Goal: Navigation & Orientation: Find specific page/section

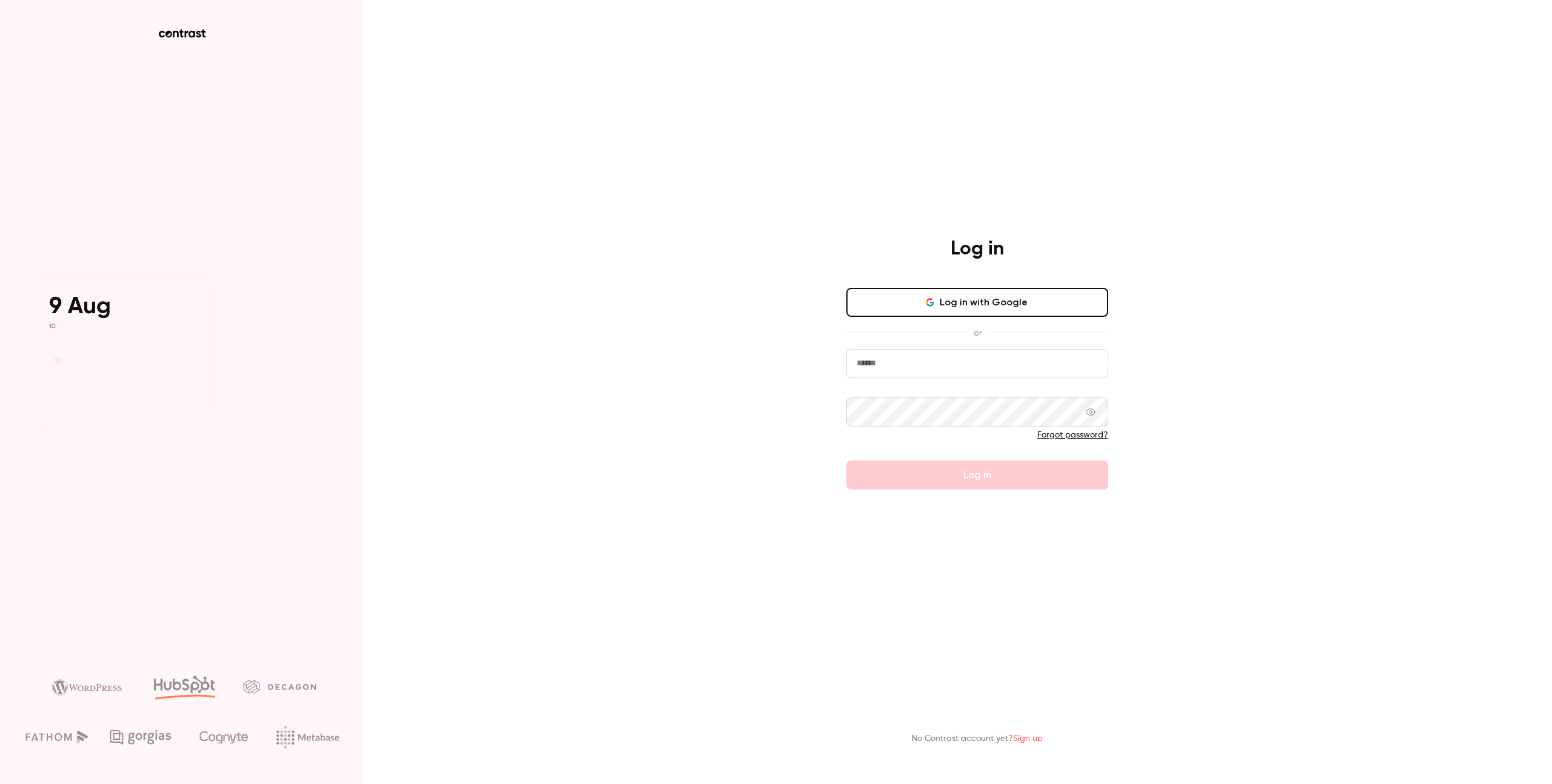
click at [979, 304] on button "Log in with Google" at bounding box center [977, 302] width 262 height 29
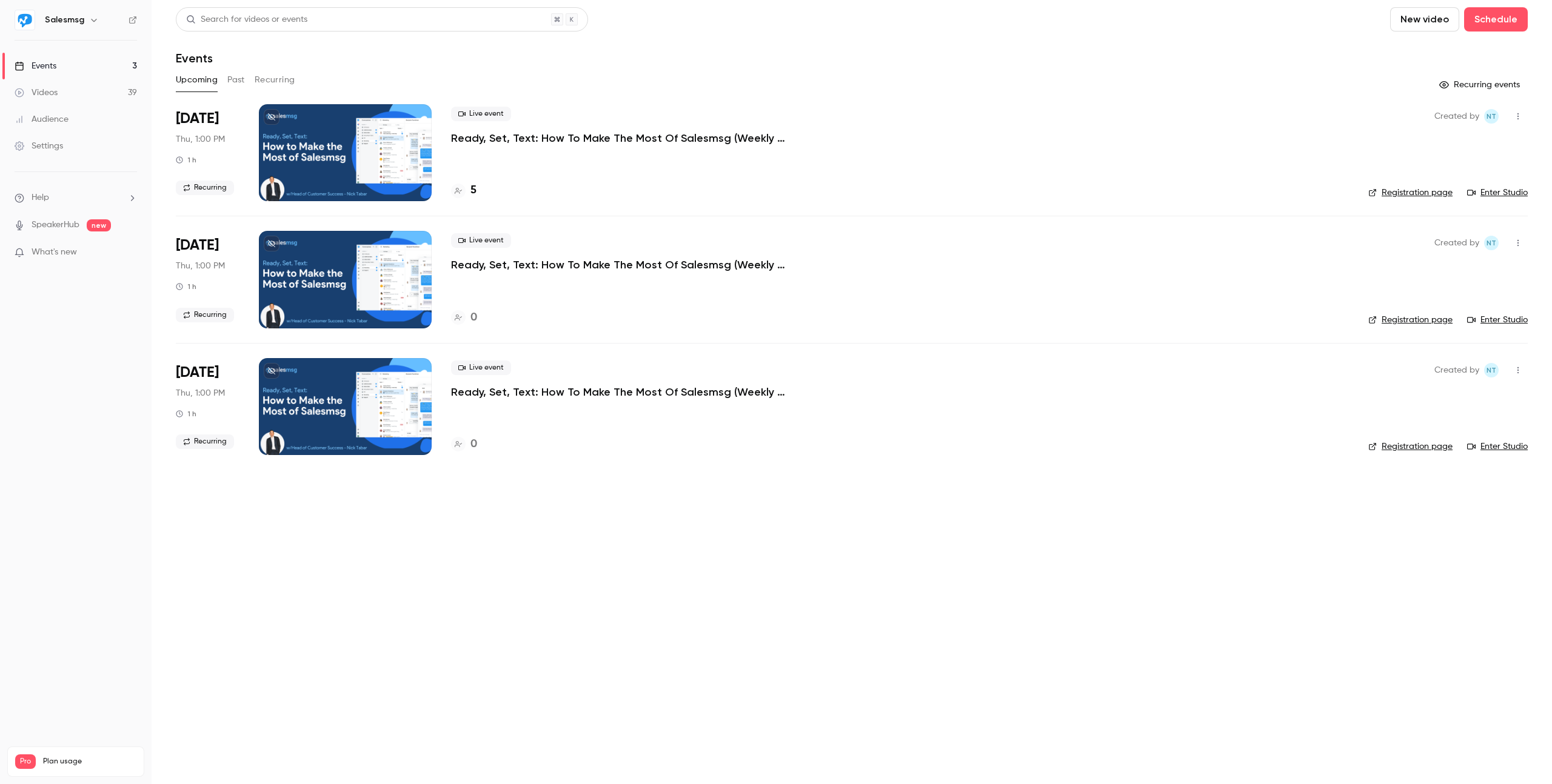
click at [360, 157] on div at bounding box center [345, 153] width 173 height 97
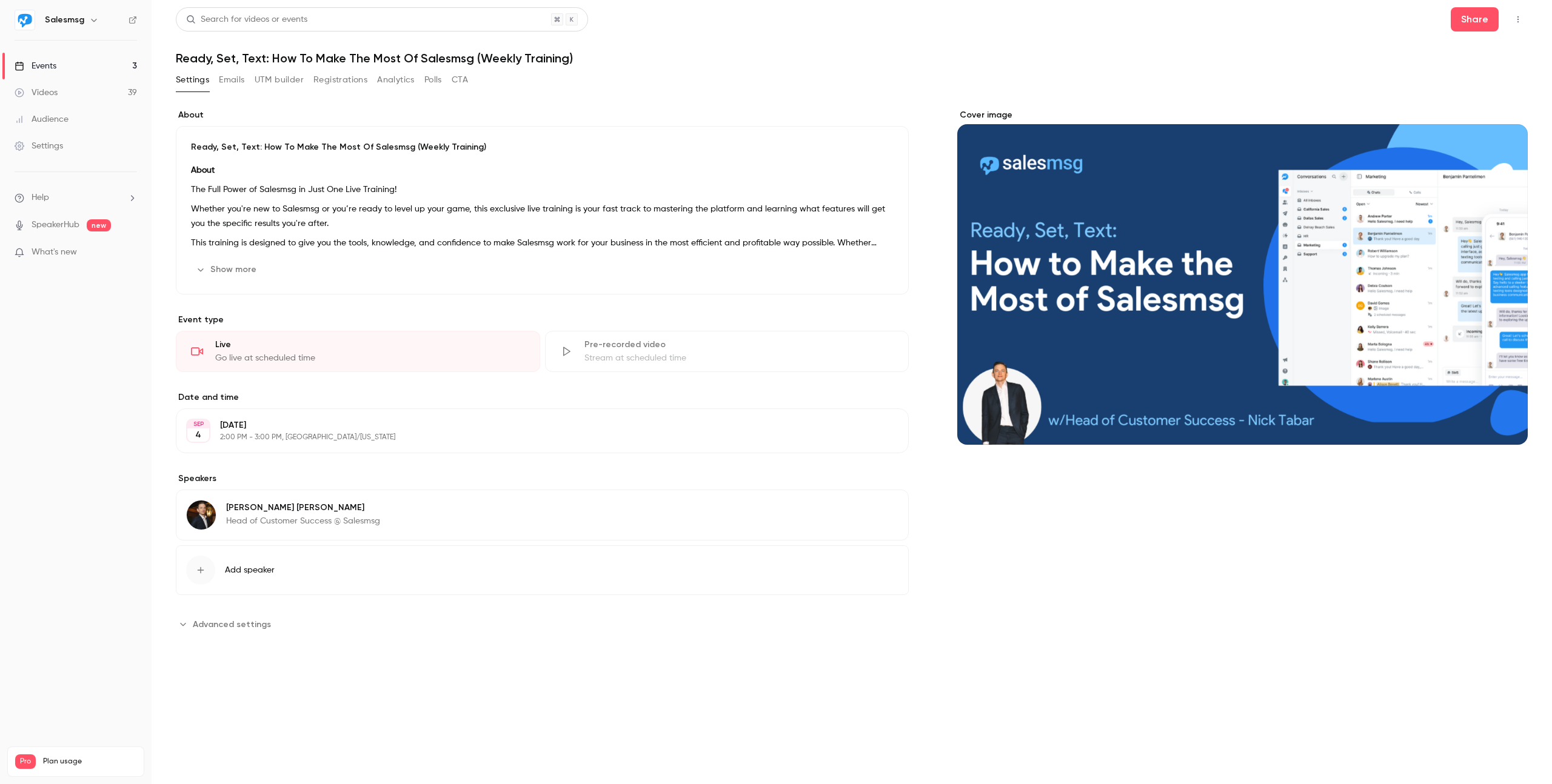
click at [229, 269] on button "Show more" at bounding box center [227, 269] width 73 height 19
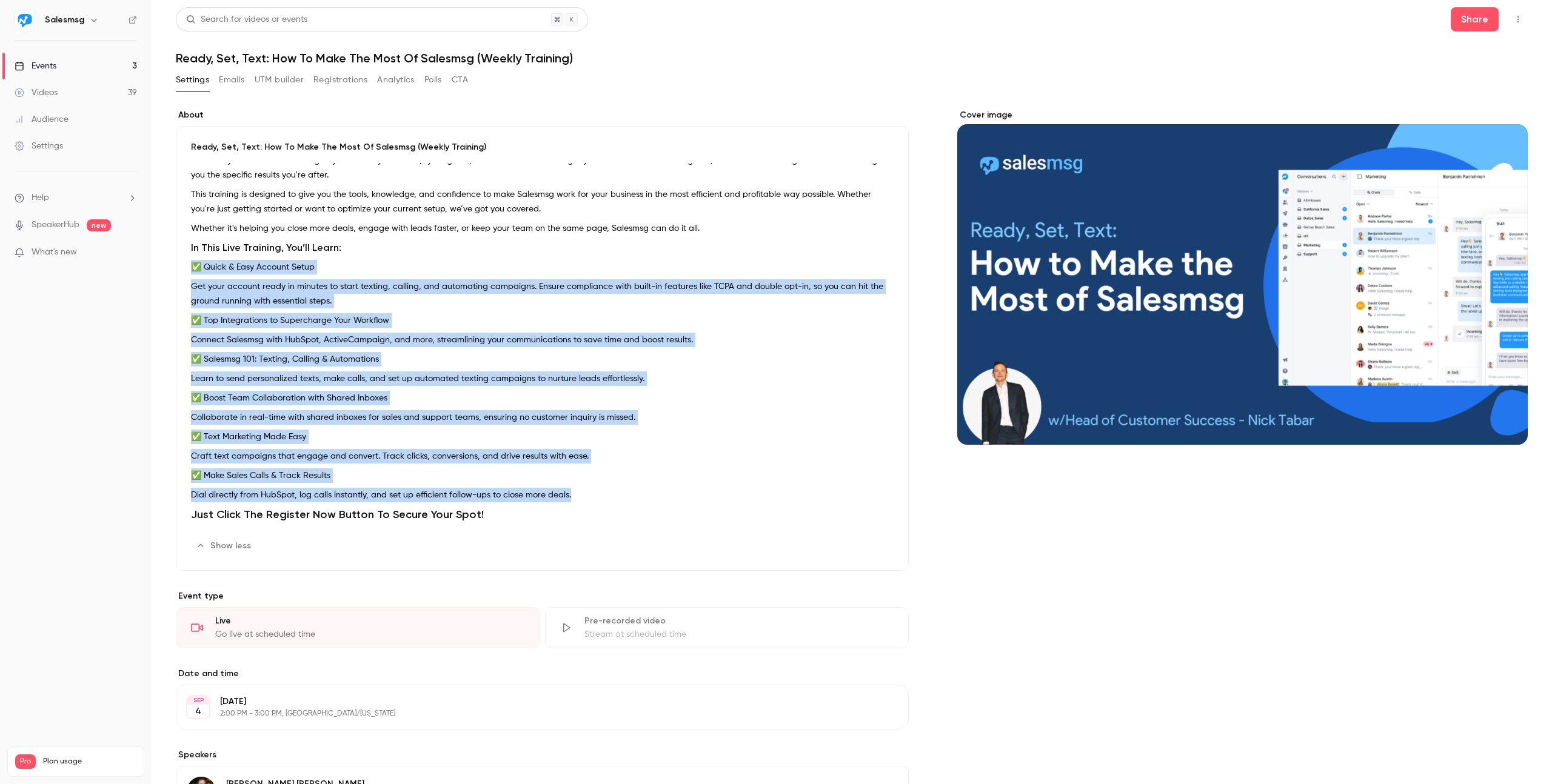
drag, startPoint x: 192, startPoint y: 264, endPoint x: 613, endPoint y: 501, distance: 483.1
click at [613, 501] on div "About The Full Power of Salesmsg in Just One Live Training! Whether you're new …" at bounding box center [542, 345] width 702 height 364
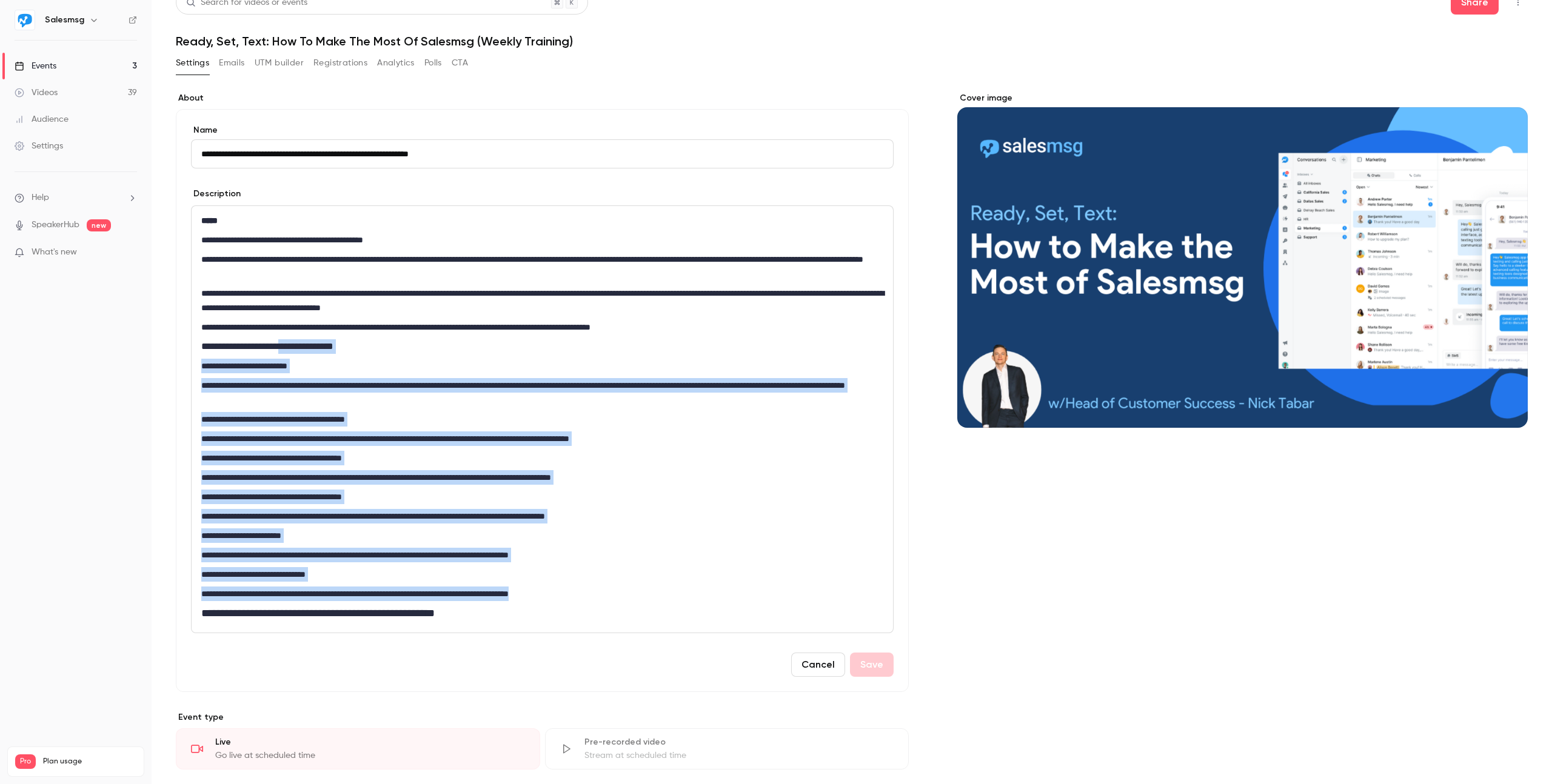
scroll to position [16, 0]
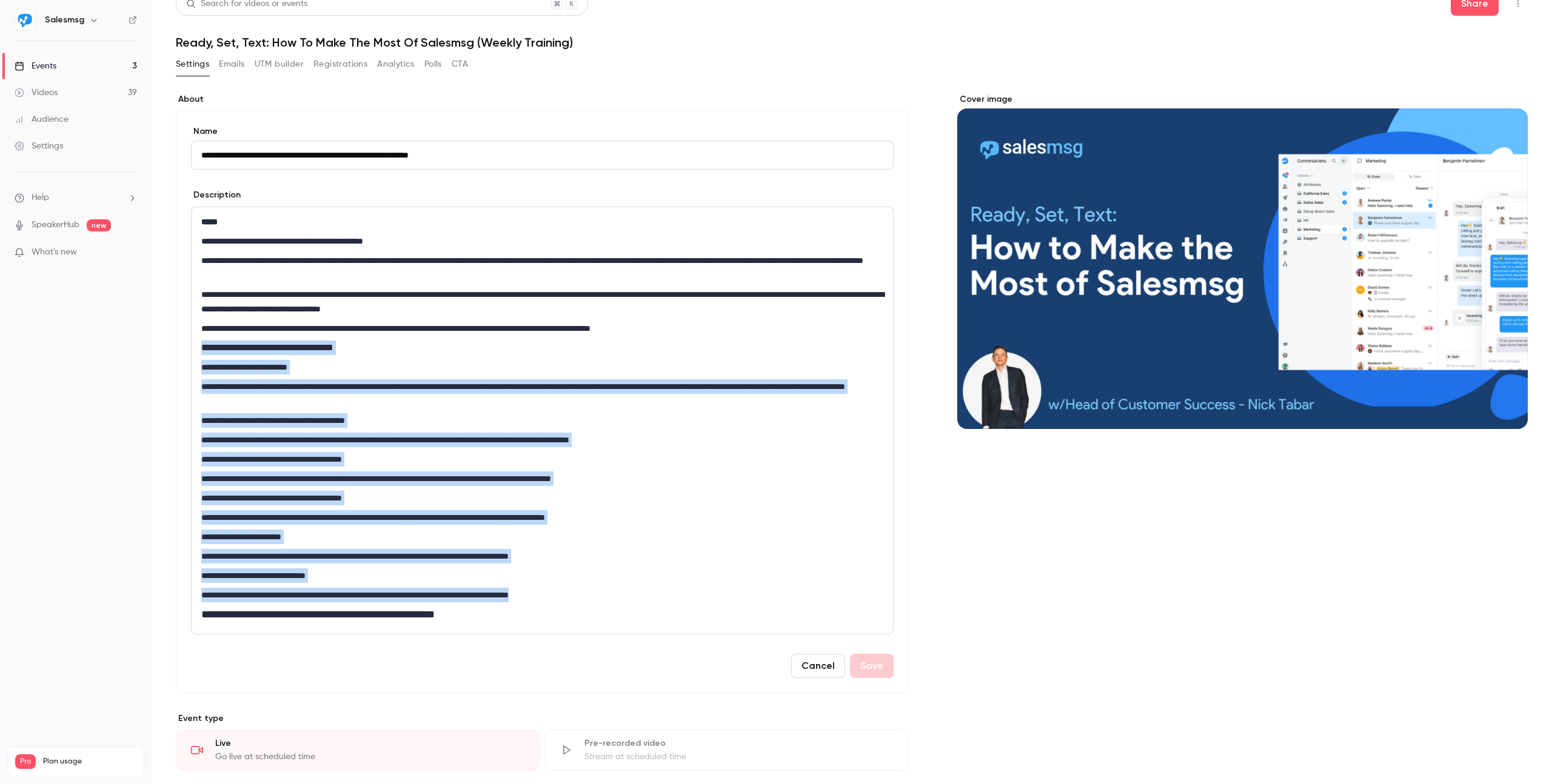
drag, startPoint x: 581, startPoint y: 615, endPoint x: 186, endPoint y: 344, distance: 479.0
click at [186, 344] on div "**********" at bounding box center [542, 401] width 733 height 583
copy div "**********"
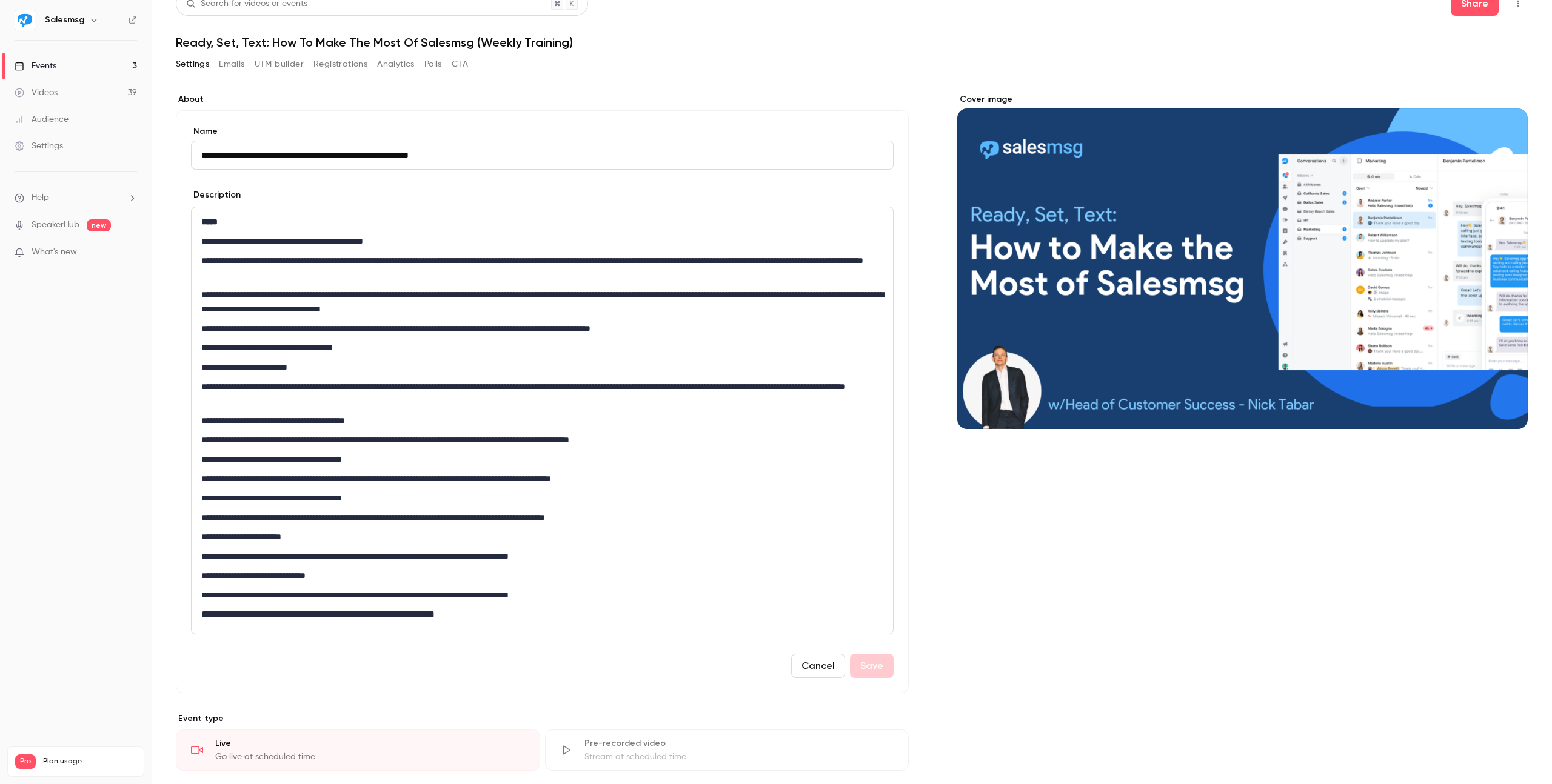
click at [146, 353] on nav "Salesmsg Events 3 Videos 39 Audience Settings Help SpeakerHub new What's new Pr…" at bounding box center [76, 392] width 151 height 784
click at [718, 655] on div "Cancel Save" at bounding box center [542, 666] width 702 height 24
click at [82, 62] on link "Events 3" at bounding box center [76, 66] width 151 height 27
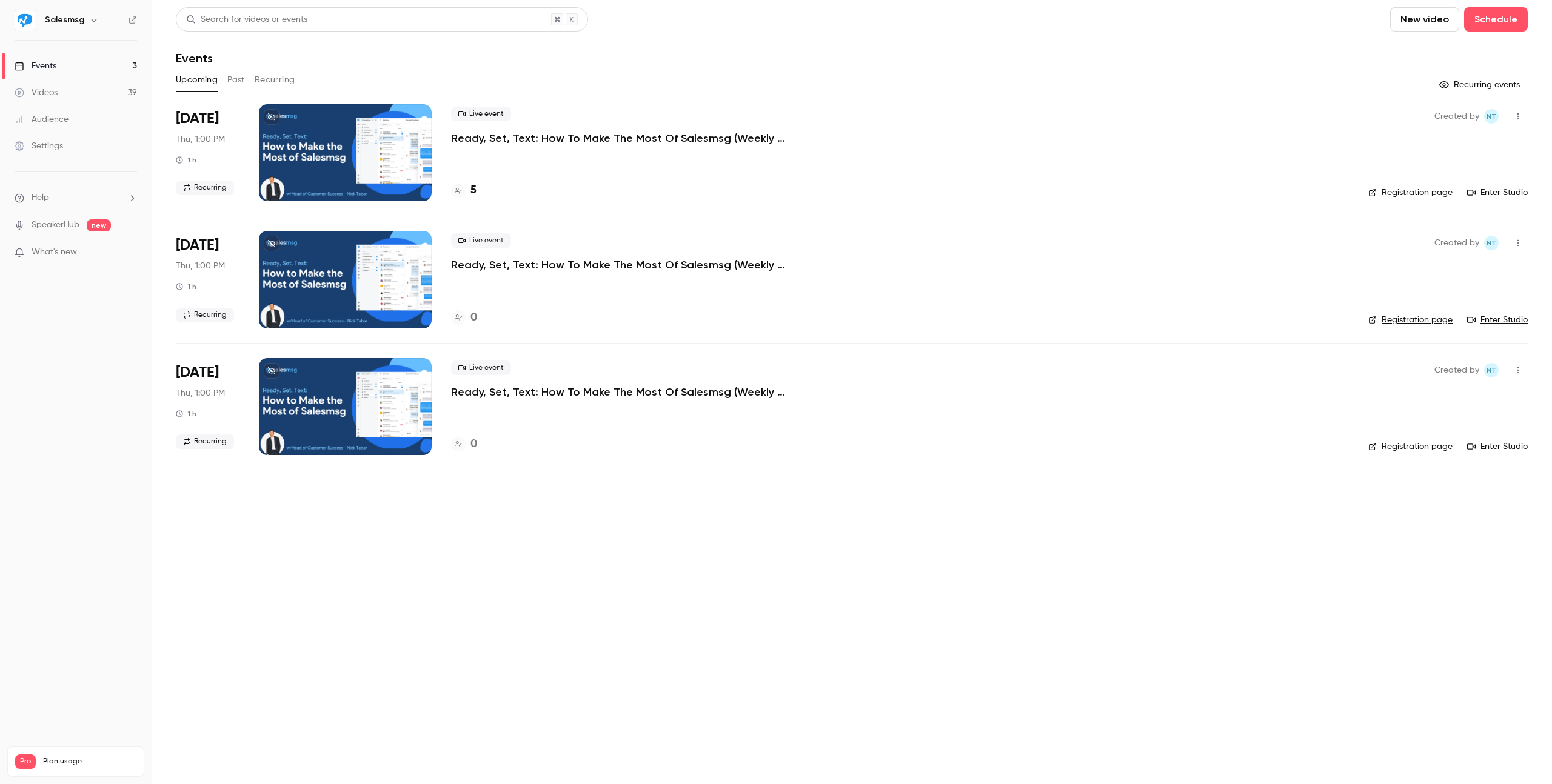
click at [1103, 81] on div "Upcoming Past Recurring" at bounding box center [851, 79] width 1352 height 19
click at [466, 188] on div "5" at bounding box center [464, 191] width 26 height 16
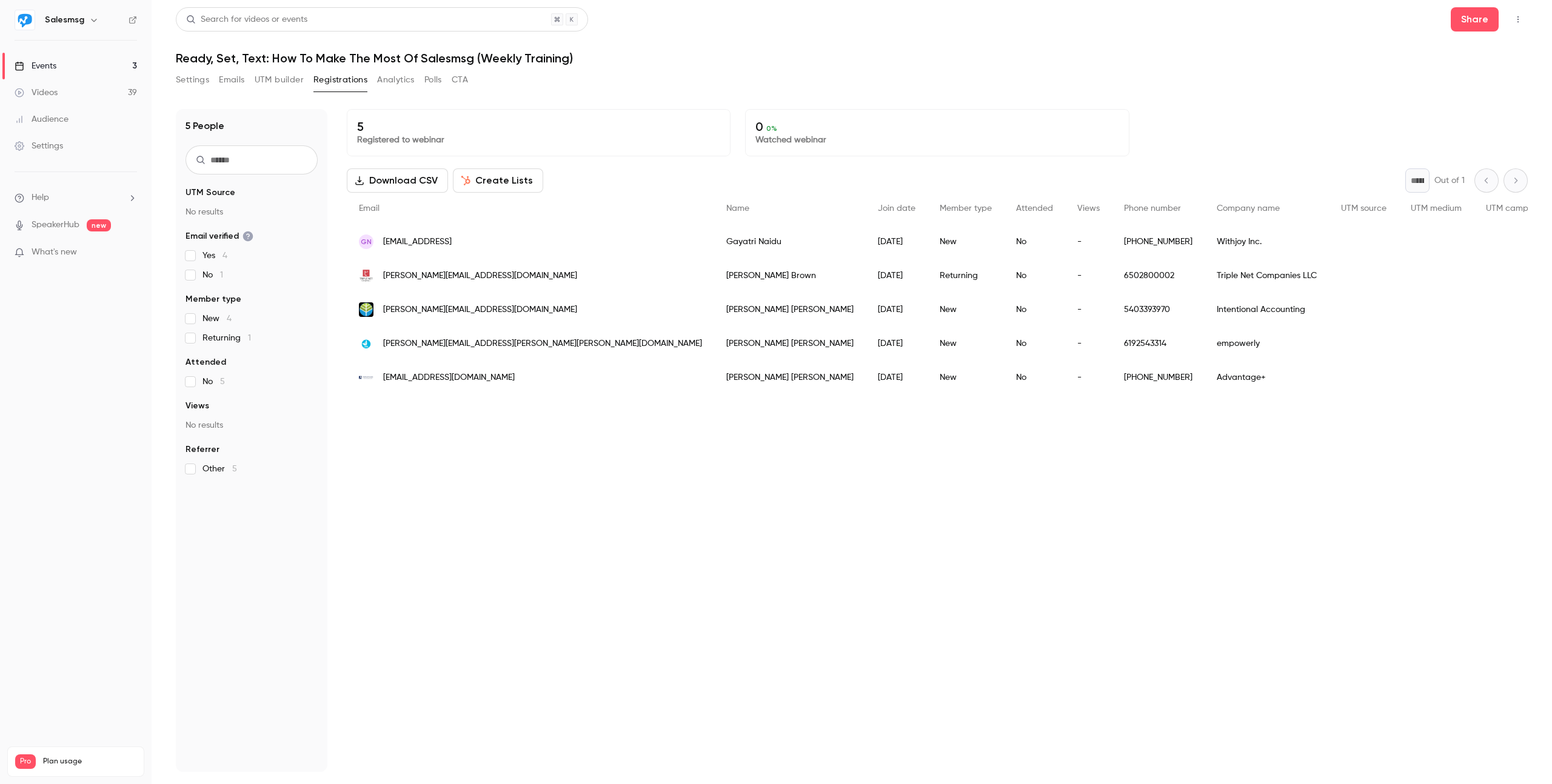
click at [94, 69] on link "Events 3" at bounding box center [76, 66] width 151 height 27
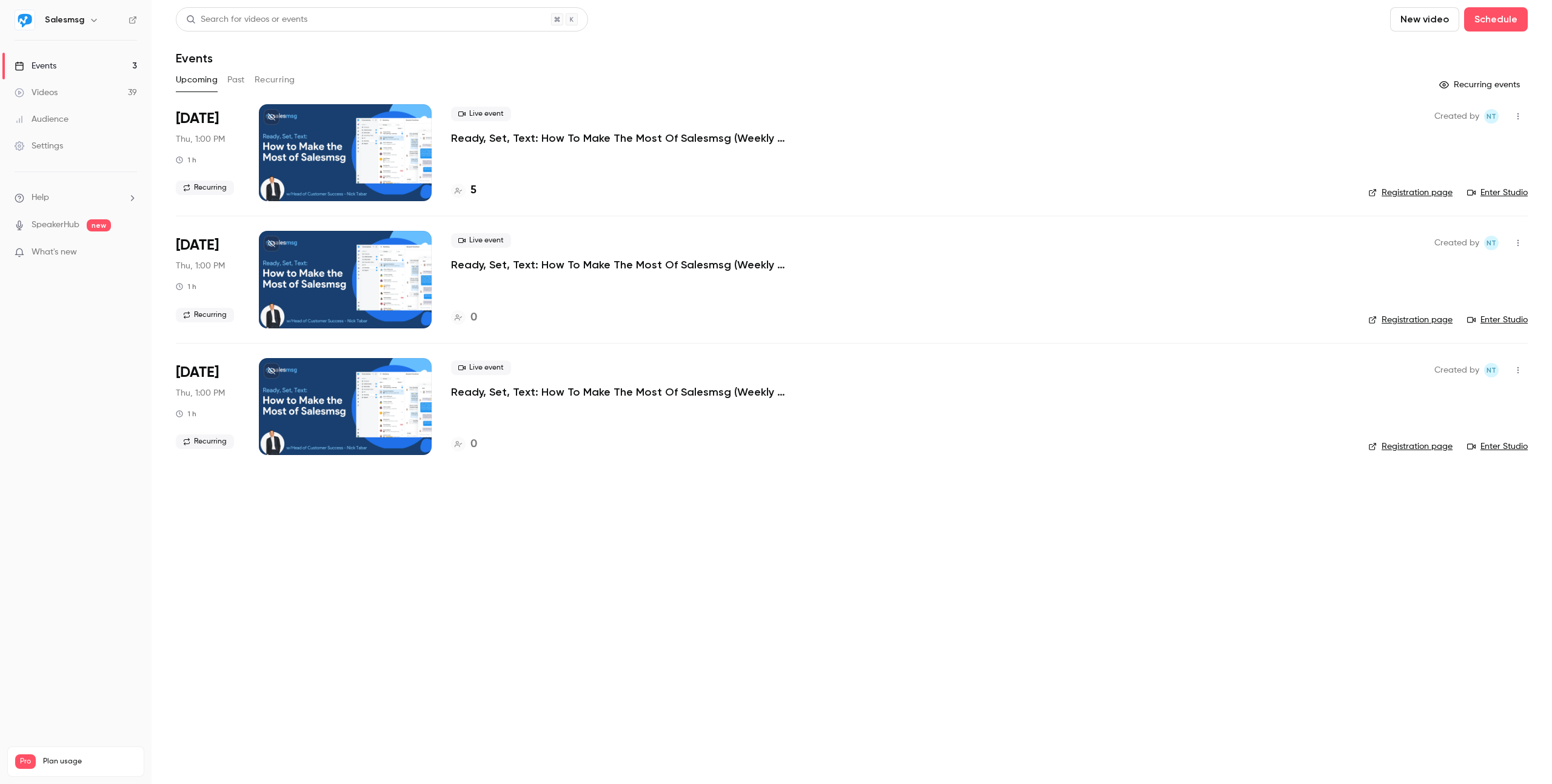
click at [1515, 187] on link "Enter Studio" at bounding box center [1497, 193] width 61 height 12
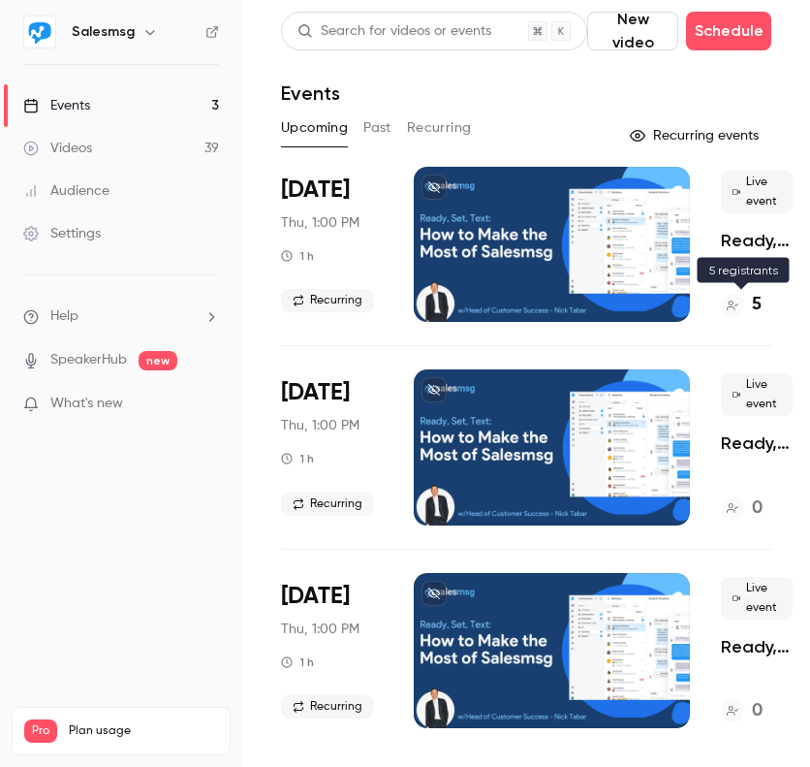
click at [753, 299] on h4 "5" at bounding box center [757, 305] width 10 height 26
